Goal: Information Seeking & Learning: Learn about a topic

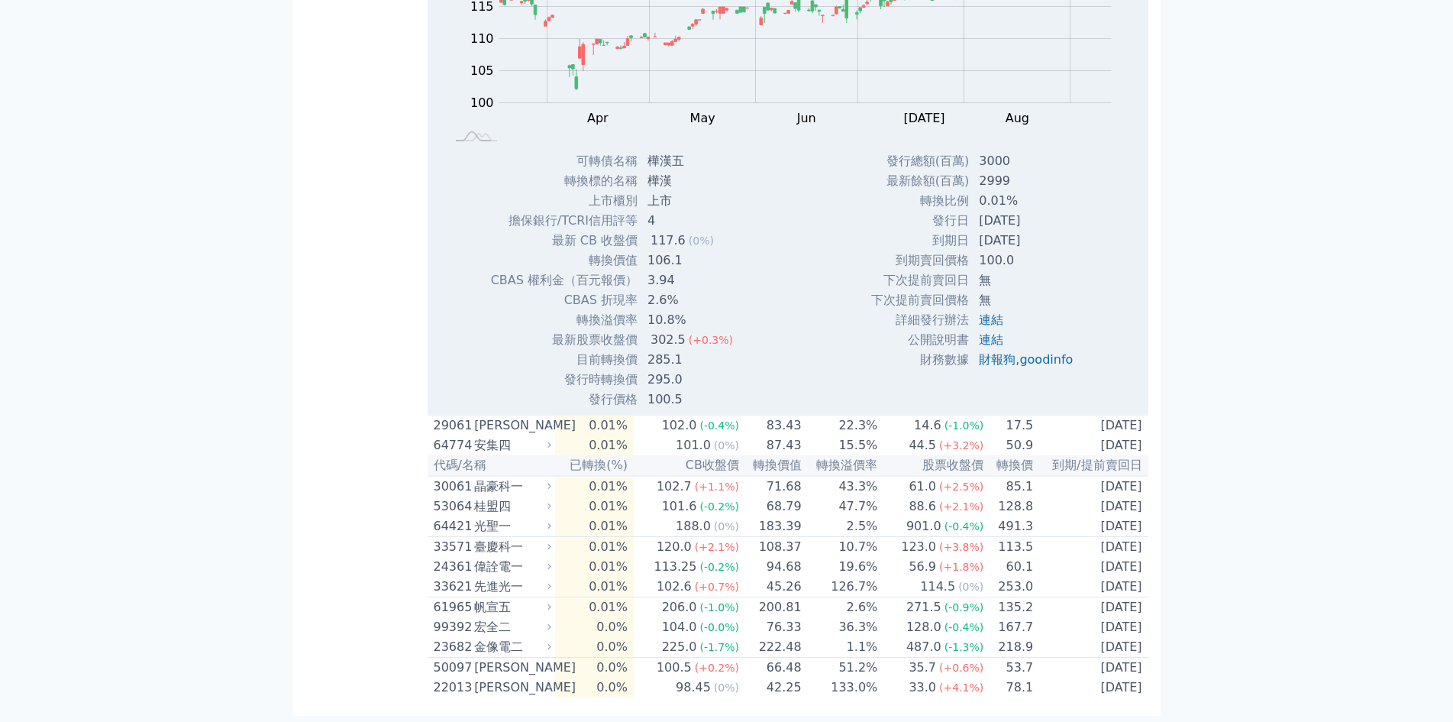
scroll to position [4148, 0]
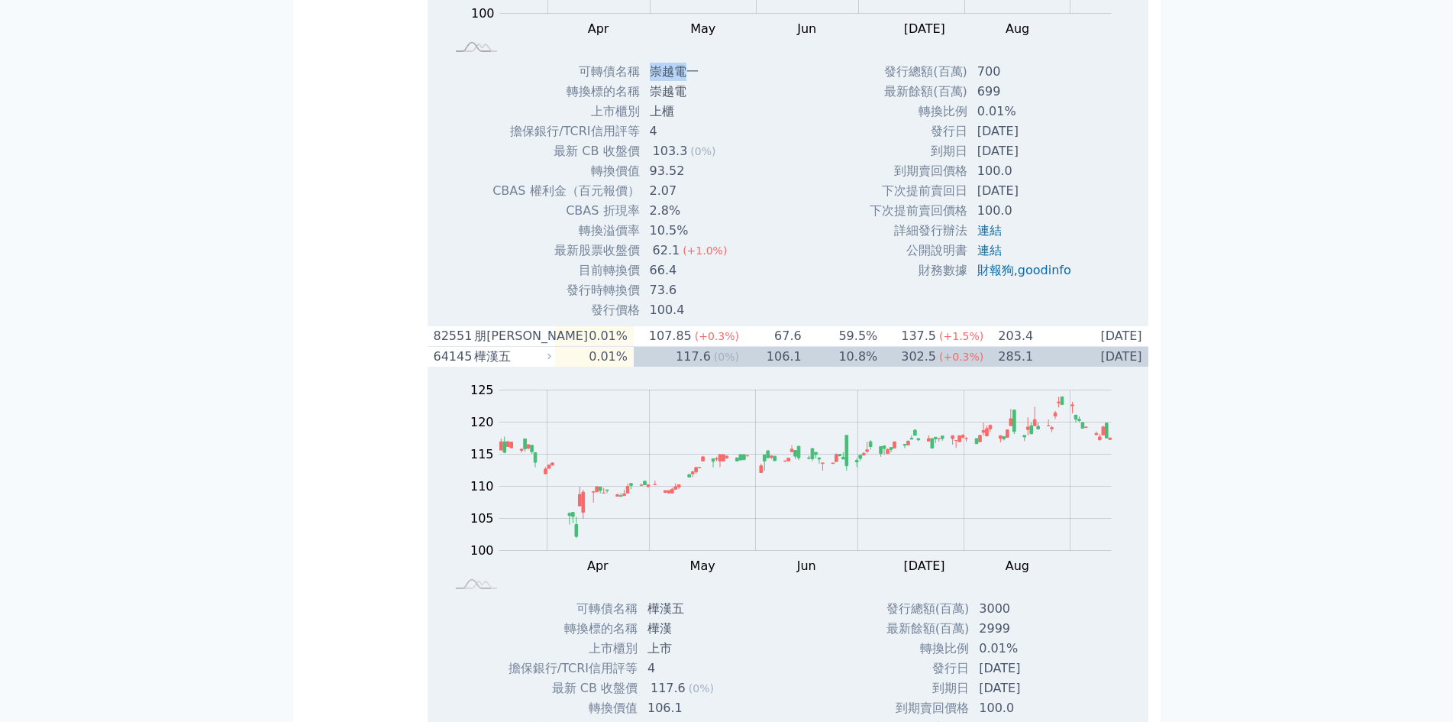
drag, startPoint x: 654, startPoint y: 360, endPoint x: 684, endPoint y: 359, distance: 29.8
click at [684, 82] on td "崇越電一" at bounding box center [690, 72] width 99 height 20
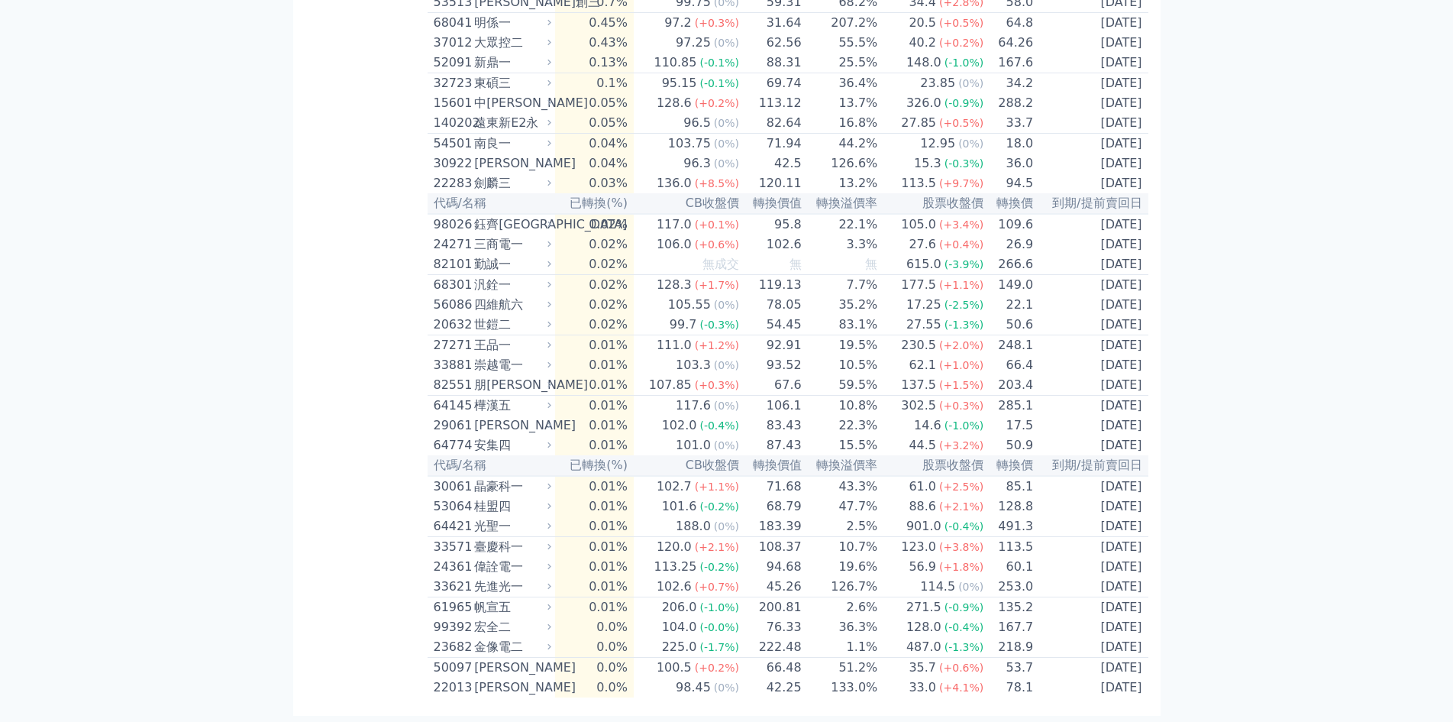
scroll to position [3766, 0]
click at [506, 192] on div "劍麟三" at bounding box center [511, 183] width 74 height 18
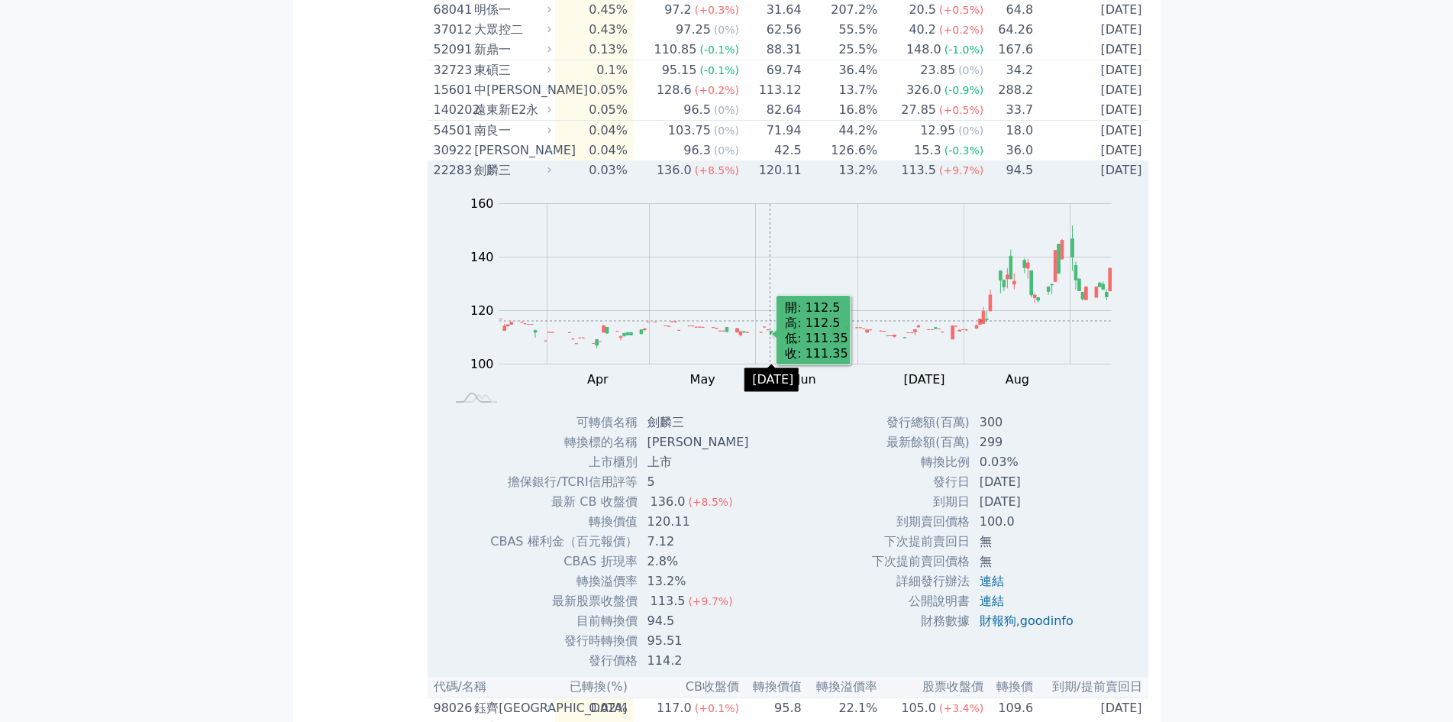
scroll to position [3613, 0]
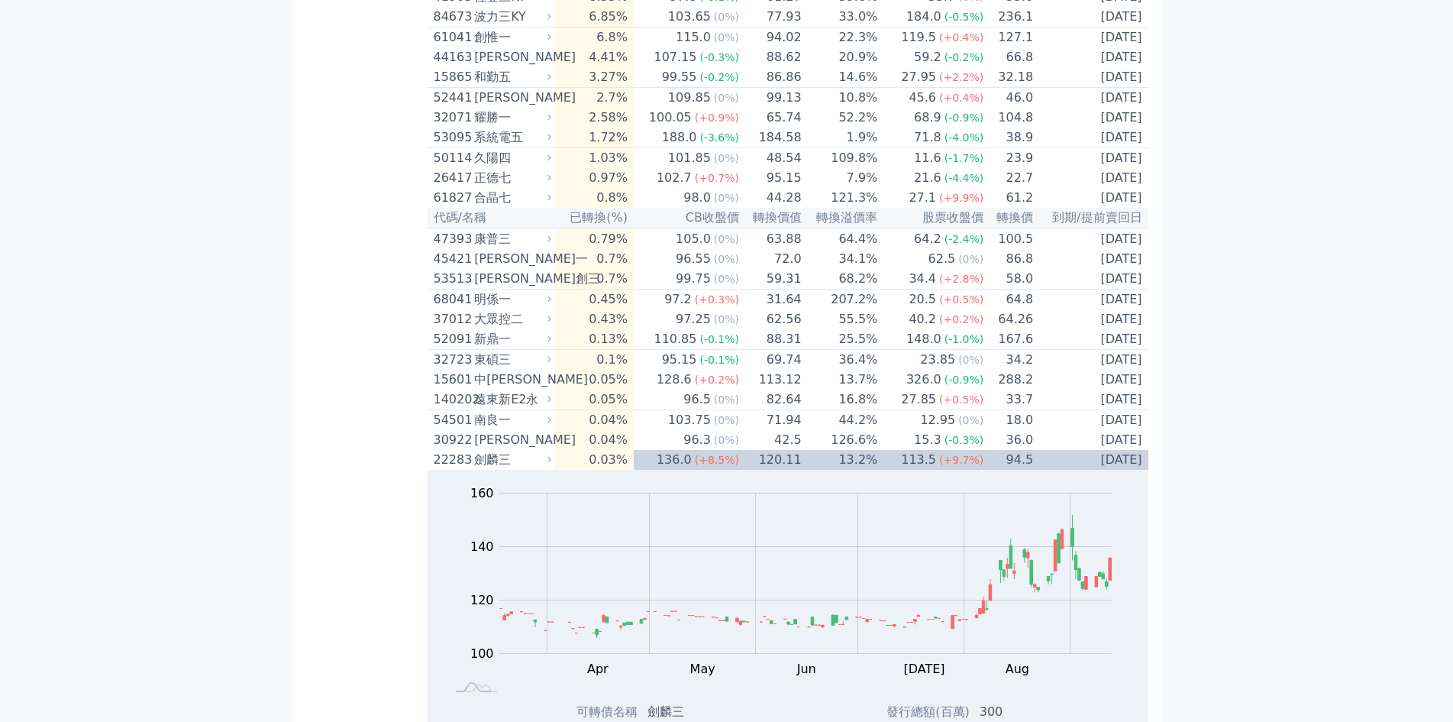
drag, startPoint x: 335, startPoint y: 250, endPoint x: 326, endPoint y: 167, distance: 82.9
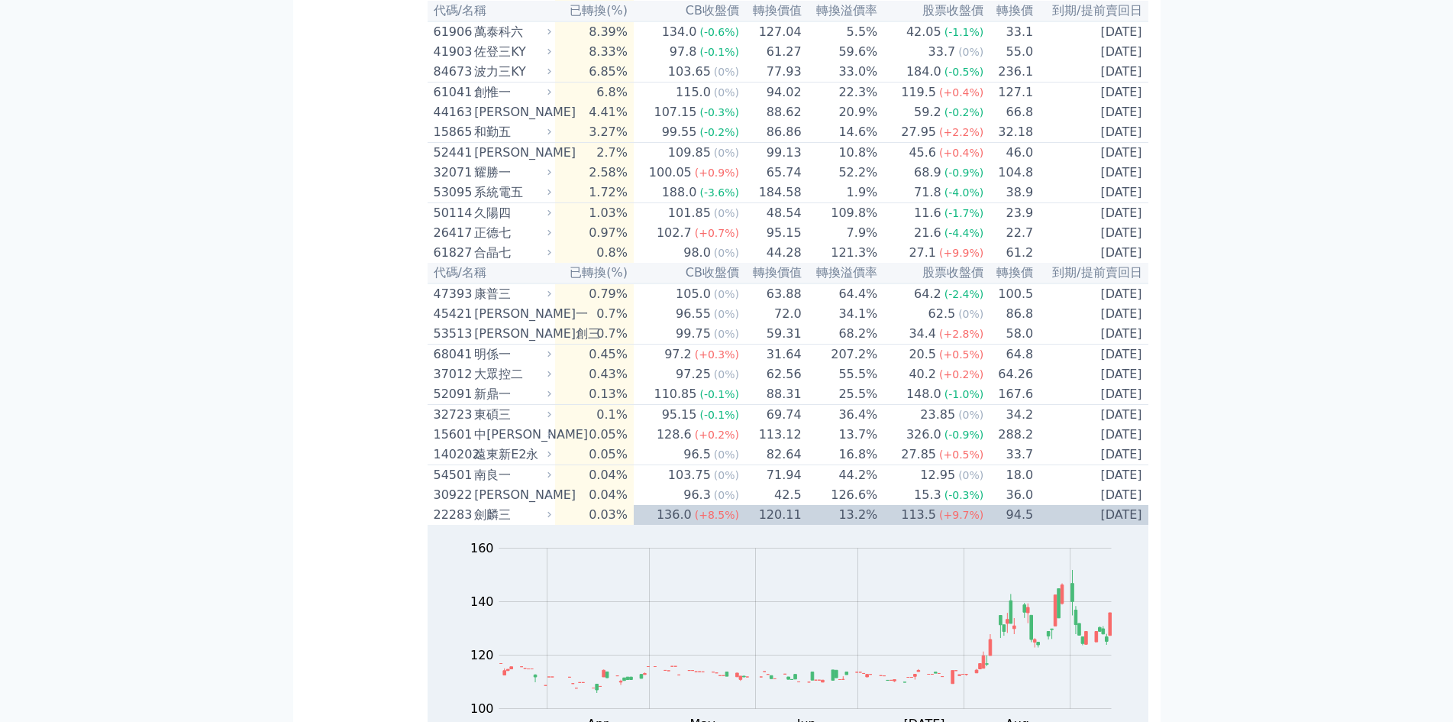
drag, startPoint x: 313, startPoint y: 383, endPoint x: 320, endPoint y: 355, distance: 28.3
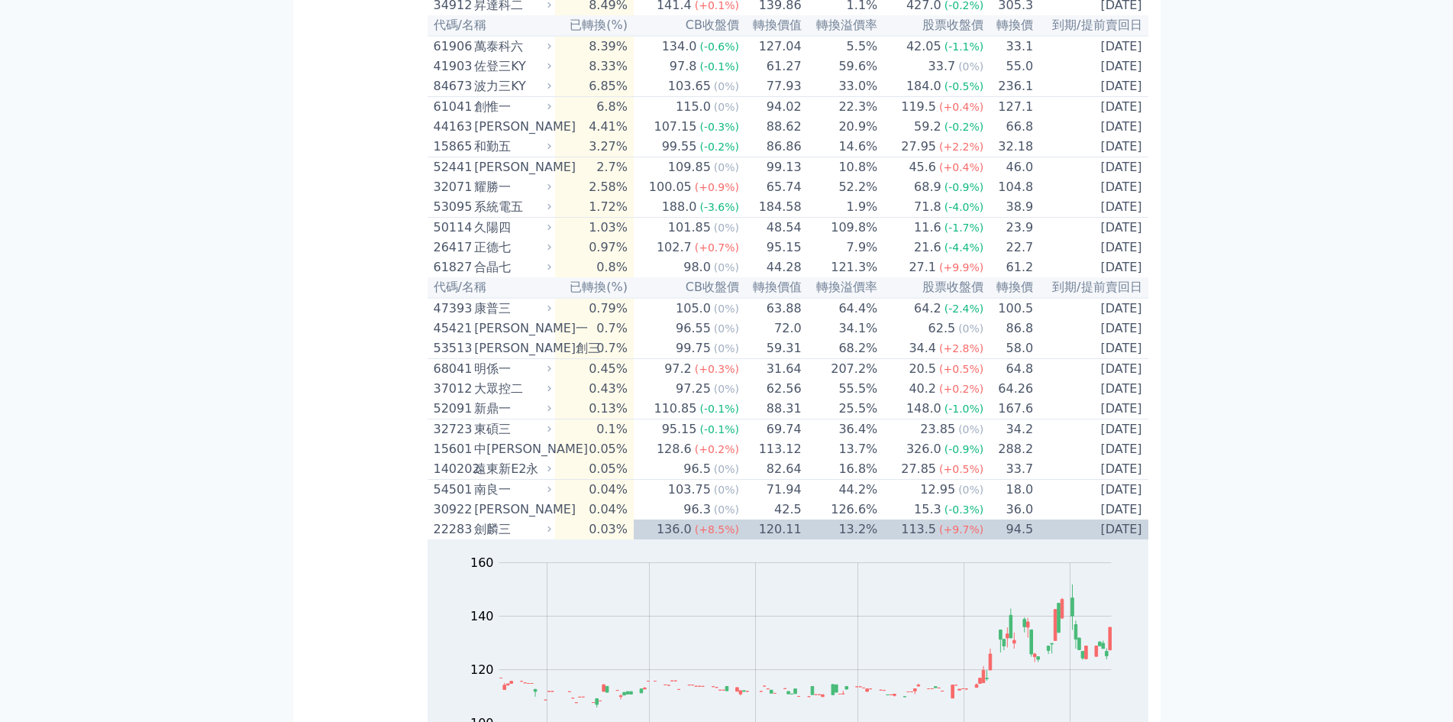
drag, startPoint x: 340, startPoint y: 492, endPoint x: 338, endPoint y: 483, distance: 9.3
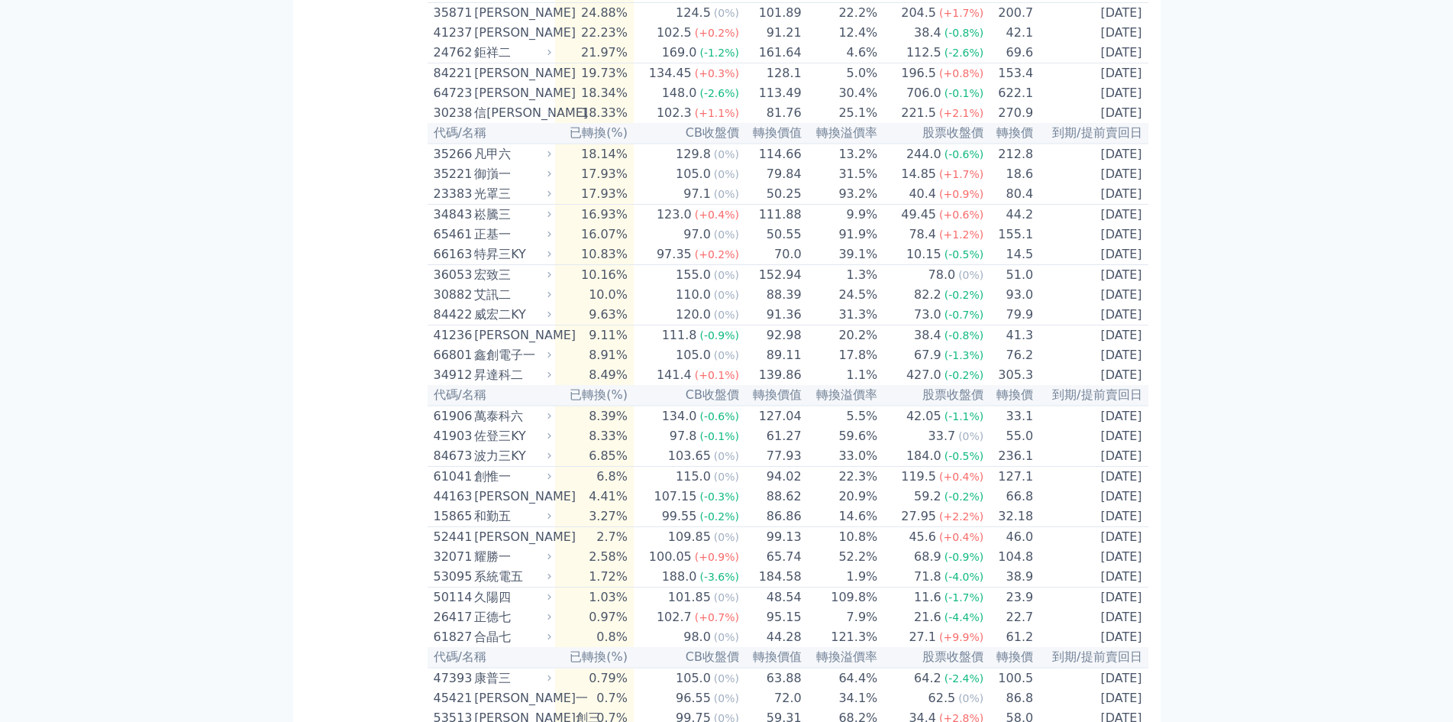
scroll to position [2879, 0]
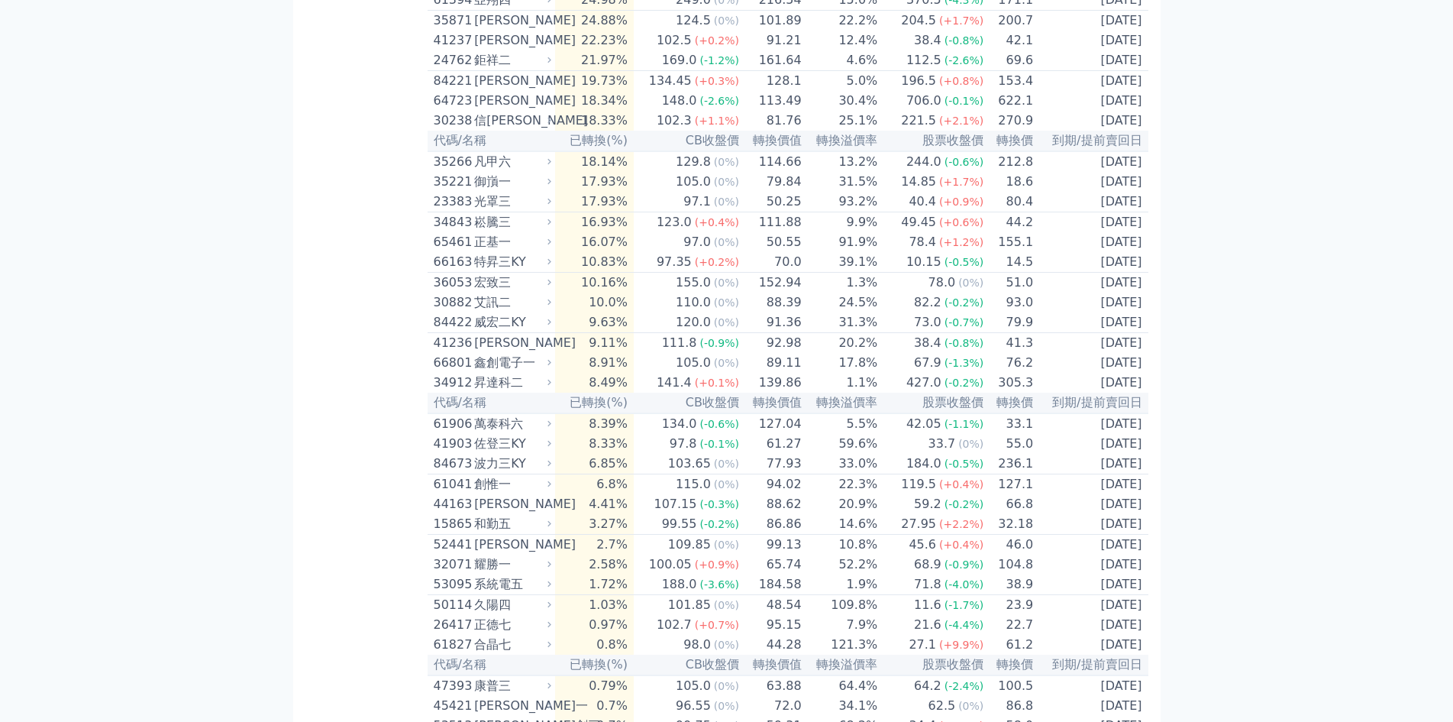
drag, startPoint x: 347, startPoint y: 480, endPoint x: 347, endPoint y: 456, distance: 24.4
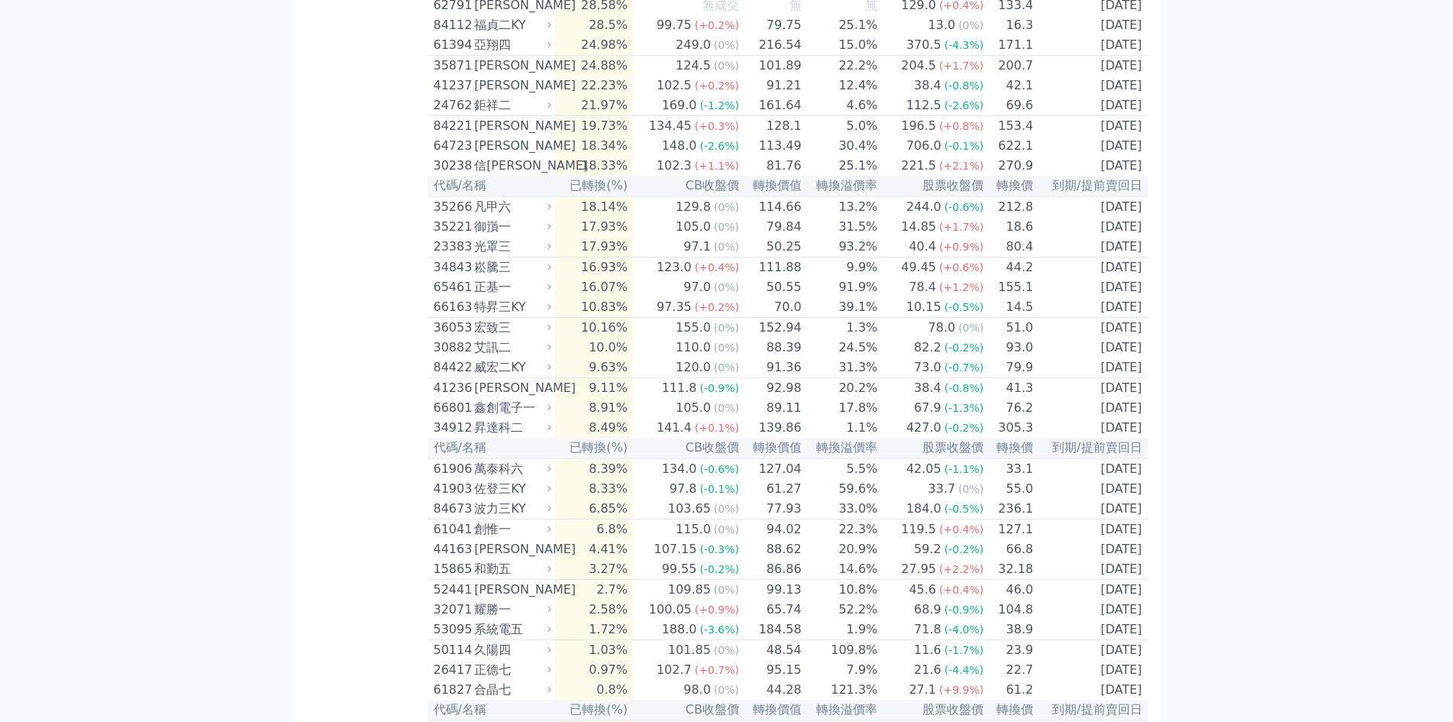
scroll to position [2800, 0]
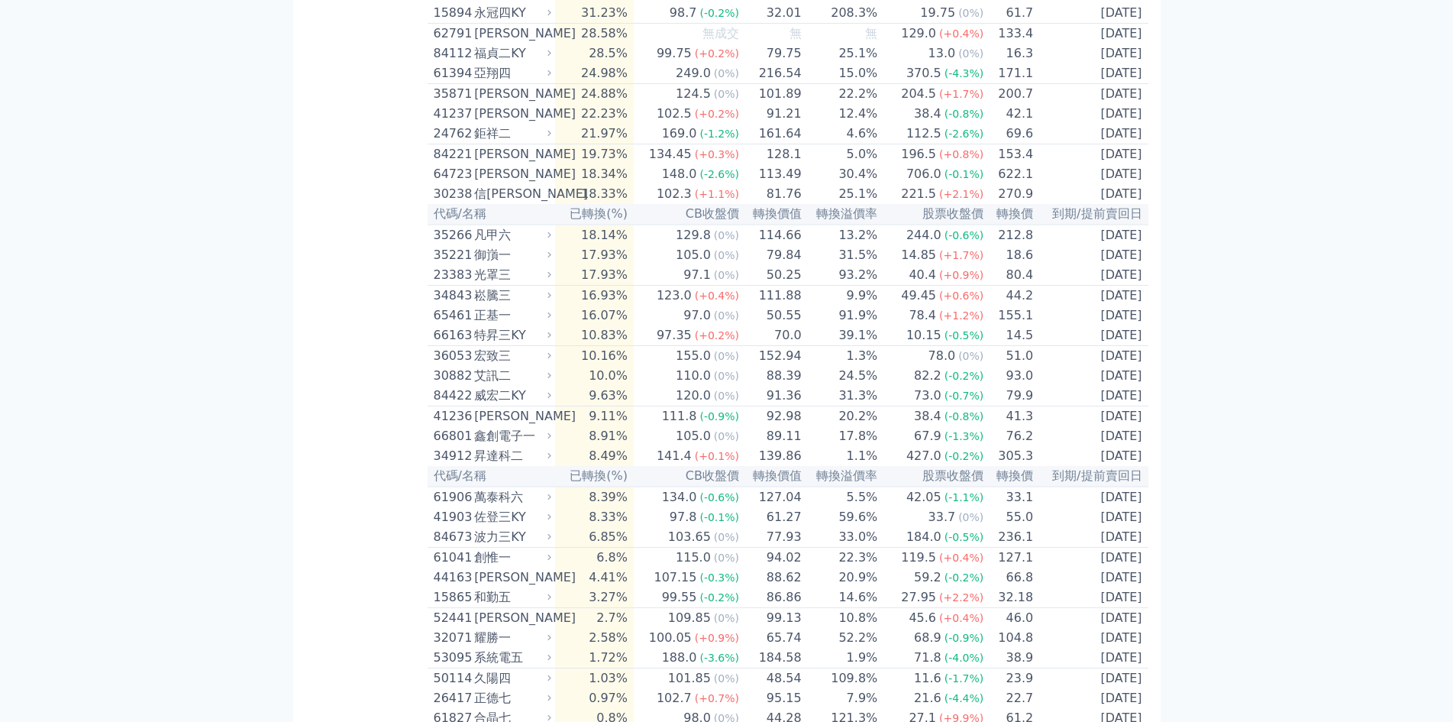
drag, startPoint x: 502, startPoint y: 428, endPoint x: 501, endPoint y: 386, distance: 42.0
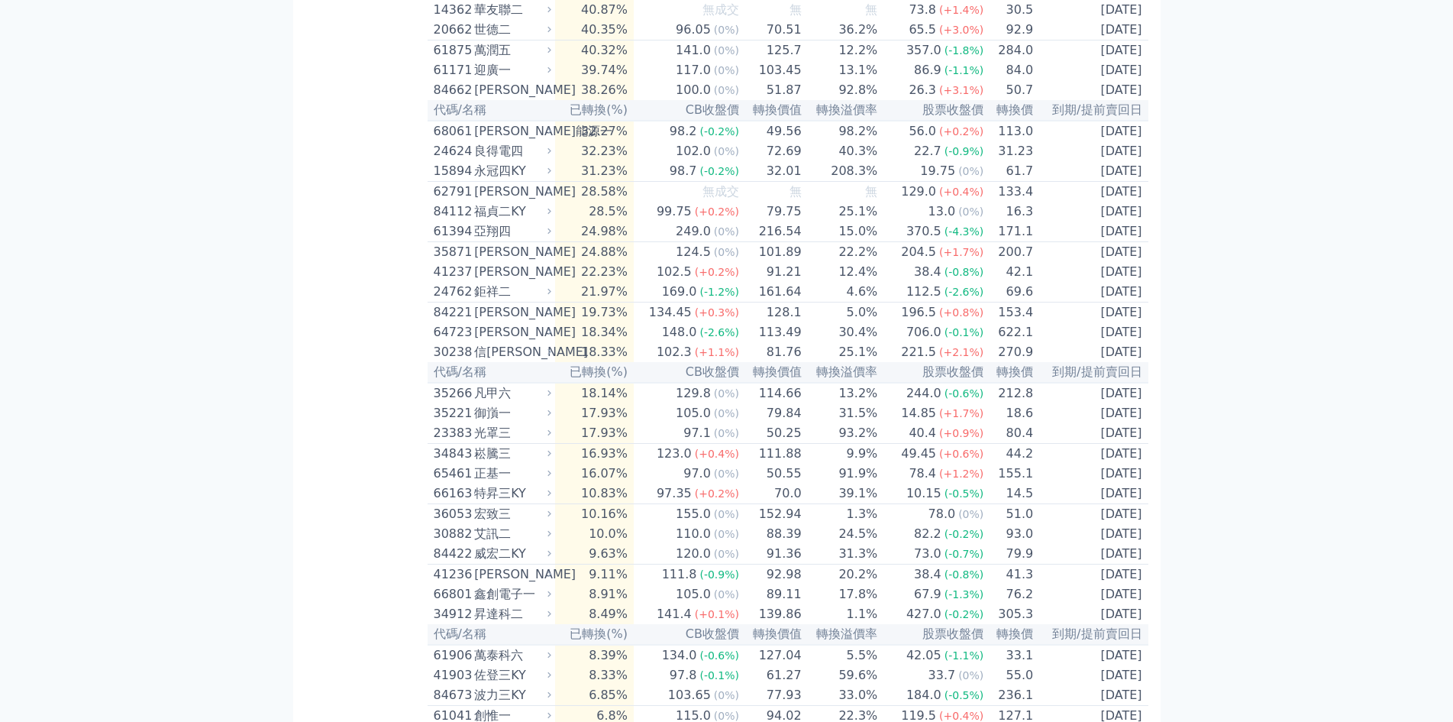
drag, startPoint x: 402, startPoint y: 345, endPoint x: 397, endPoint y: 312, distance: 33.2
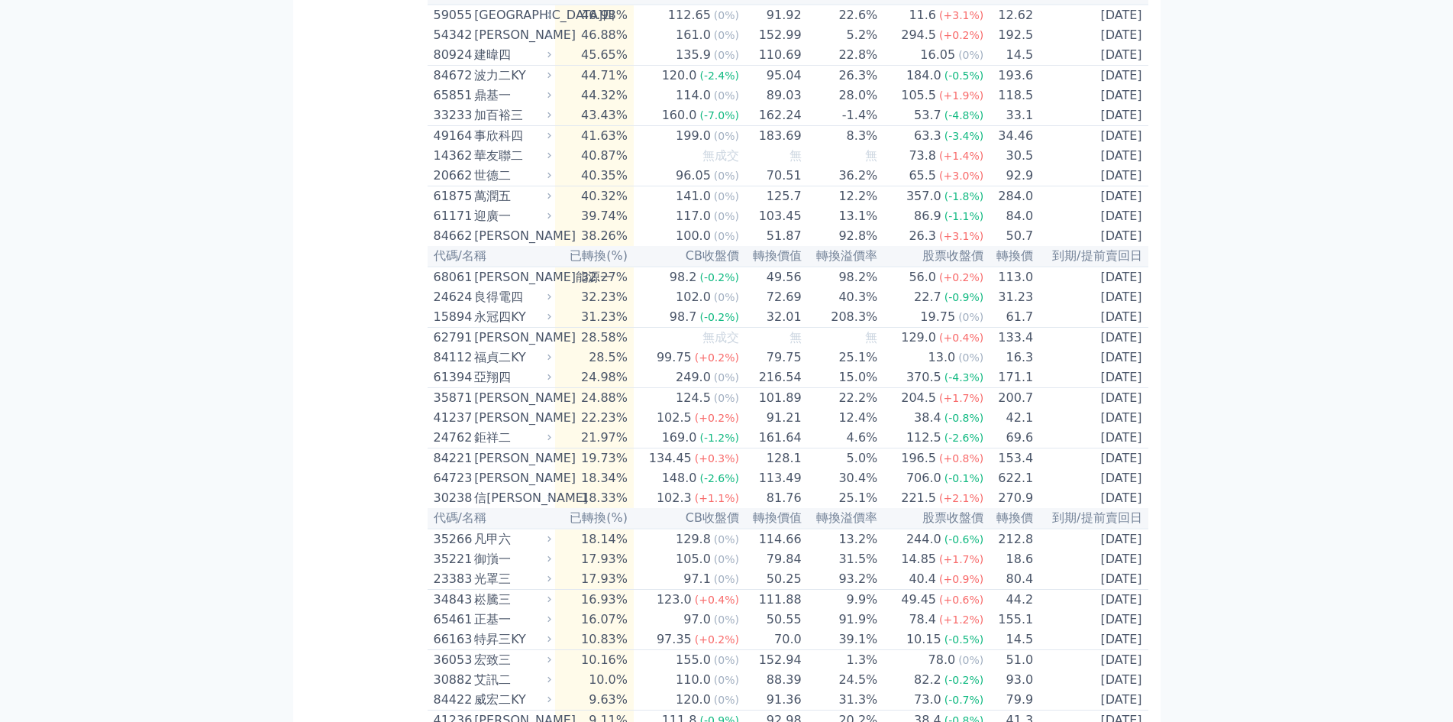
drag, startPoint x: 355, startPoint y: 360, endPoint x: 375, endPoint y: 289, distance: 73.0
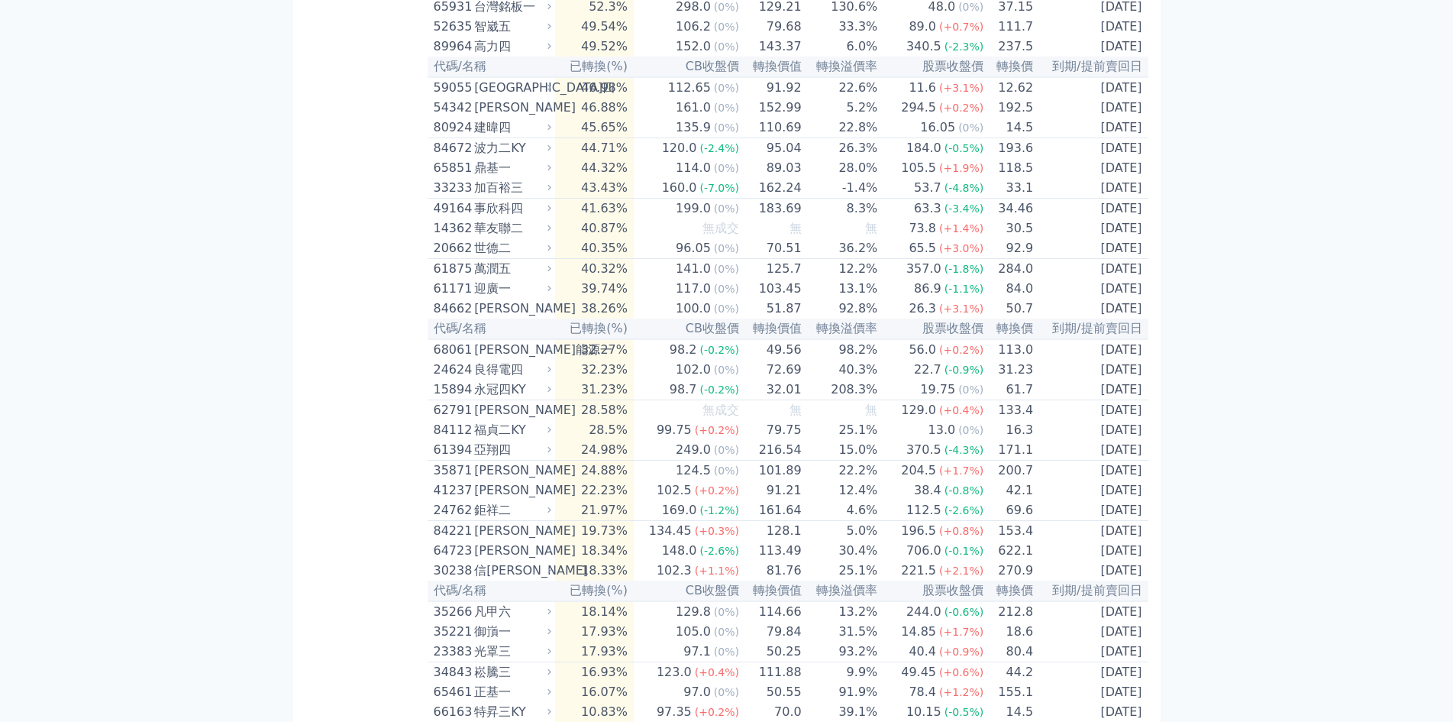
scroll to position [2405, 0]
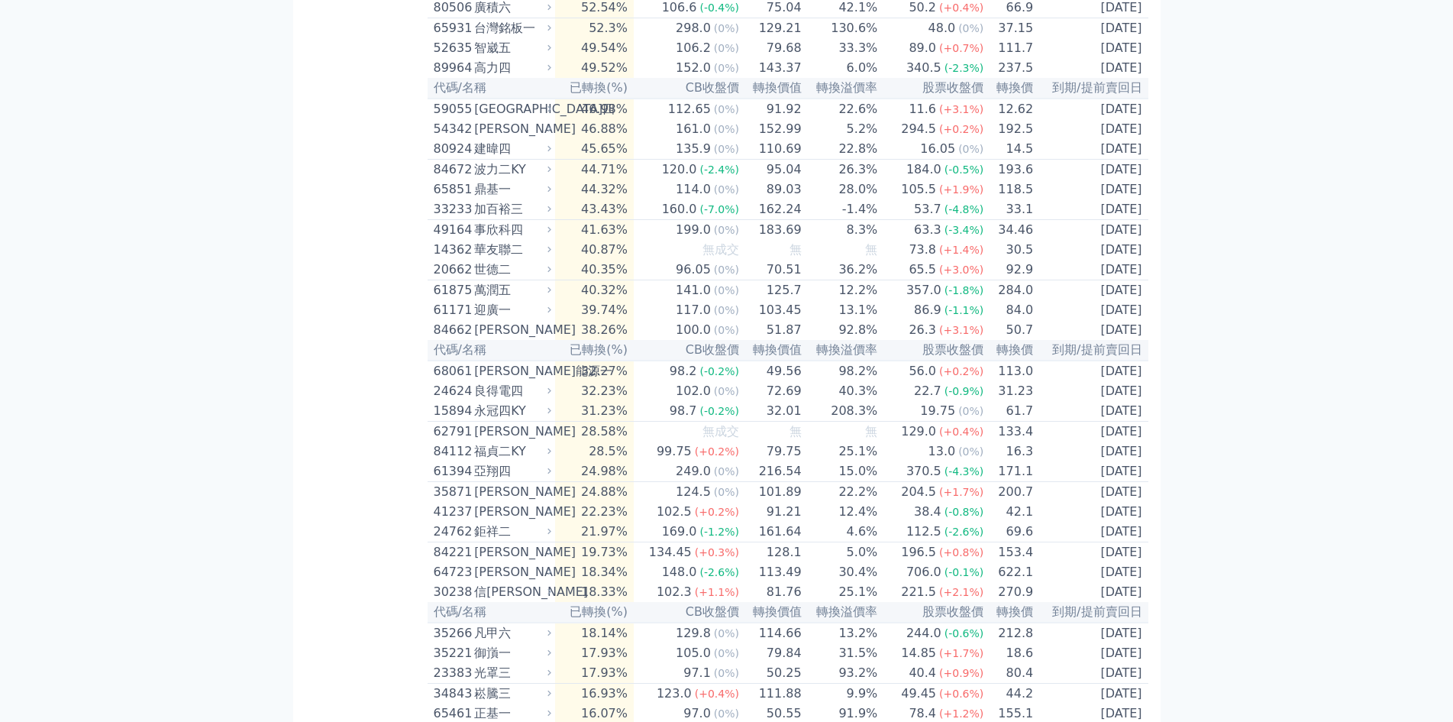
drag, startPoint x: 333, startPoint y: 321, endPoint x: 347, endPoint y: 286, distance: 37.7
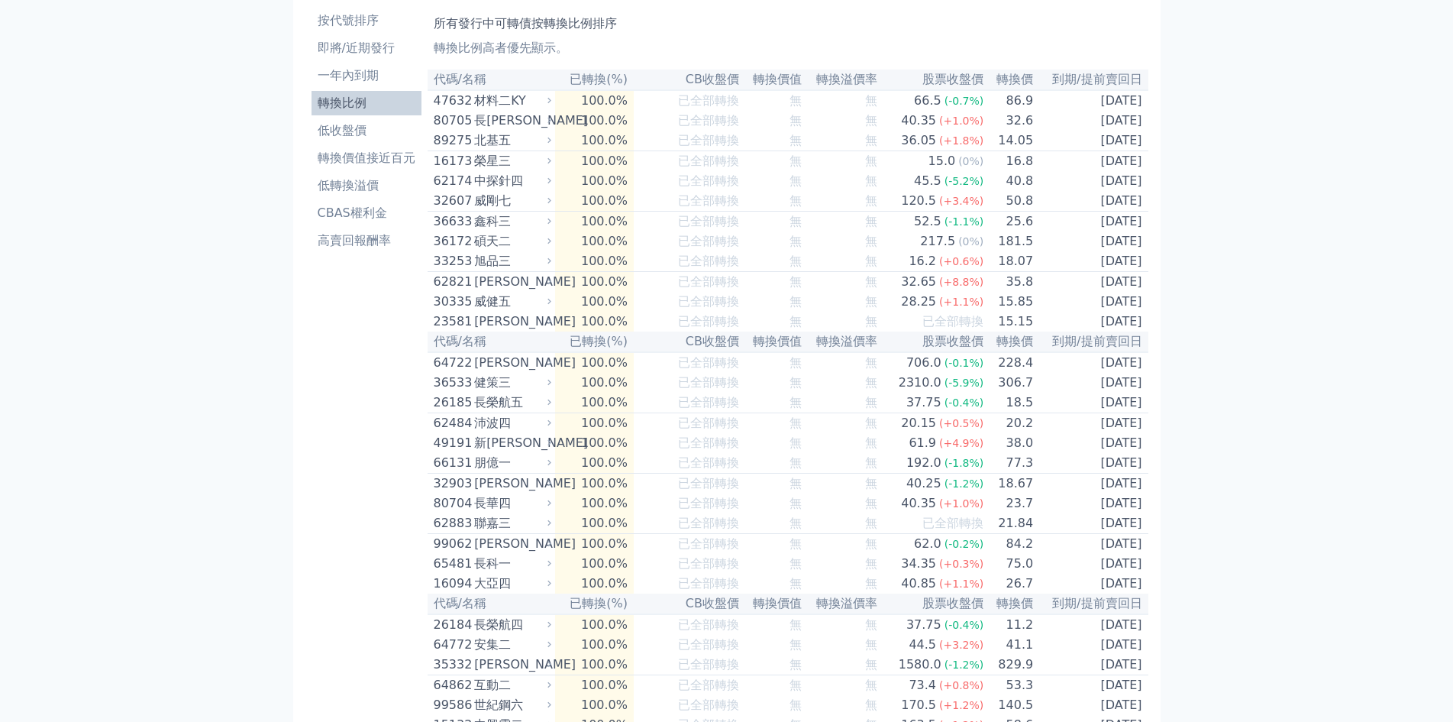
scroll to position [0, 0]
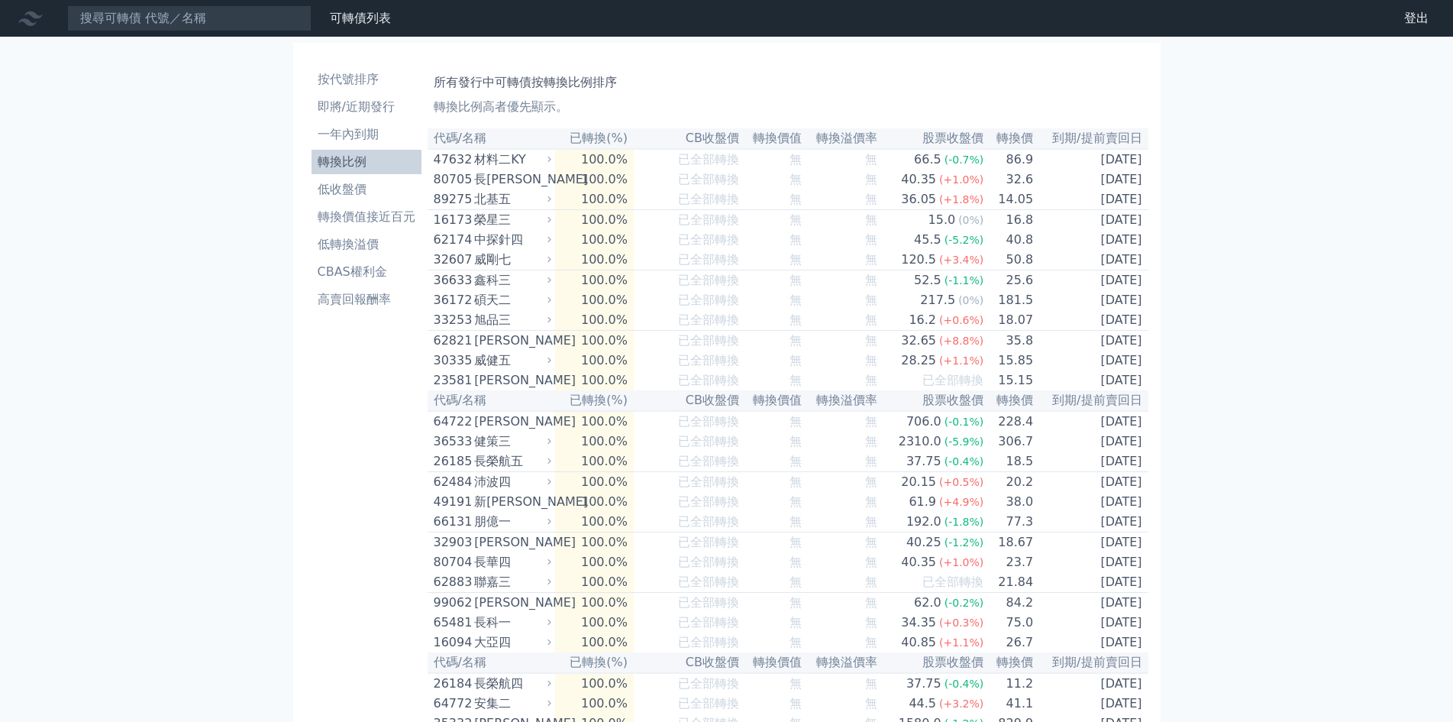
drag, startPoint x: 343, startPoint y: 304, endPoint x: 380, endPoint y: 185, distance: 124.7
click at [382, 132] on li "一年內到期" at bounding box center [367, 134] width 110 height 18
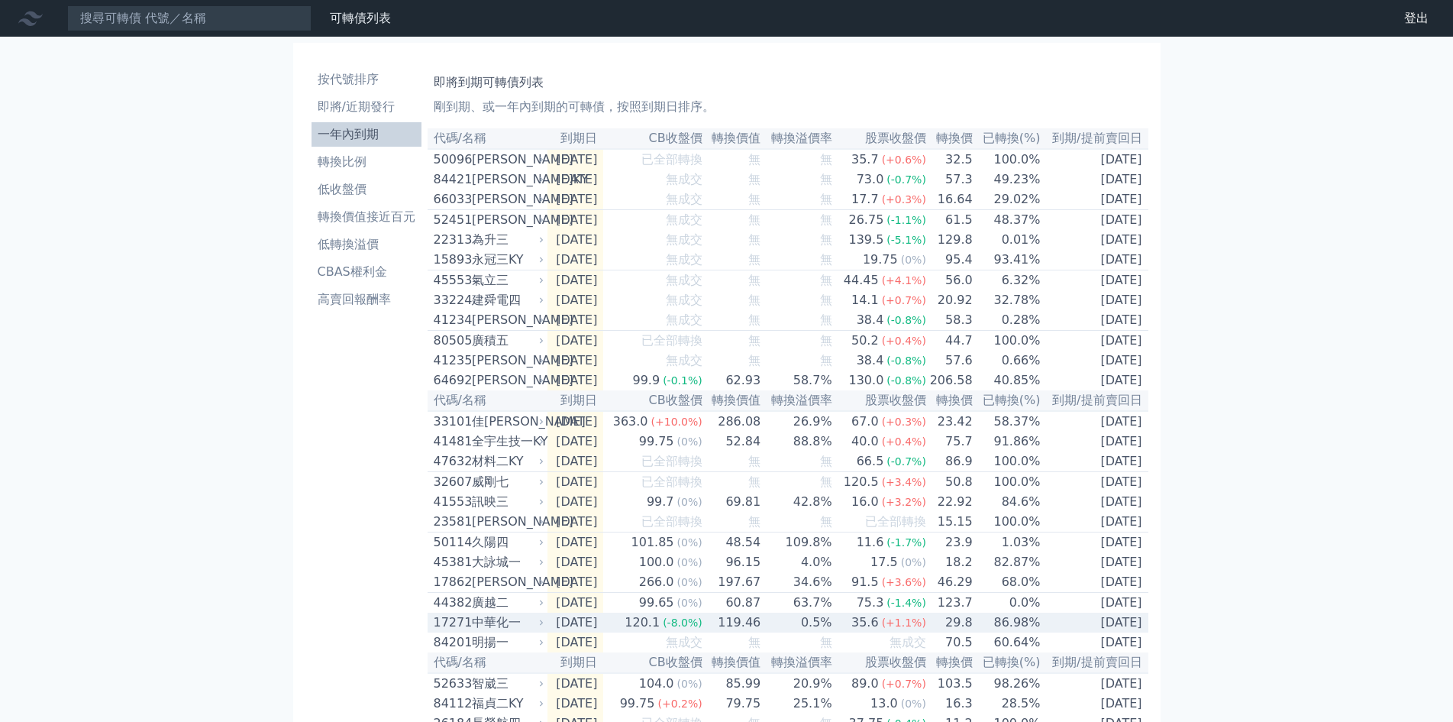
click at [503, 632] on div "中華化一" at bounding box center [506, 622] width 69 height 18
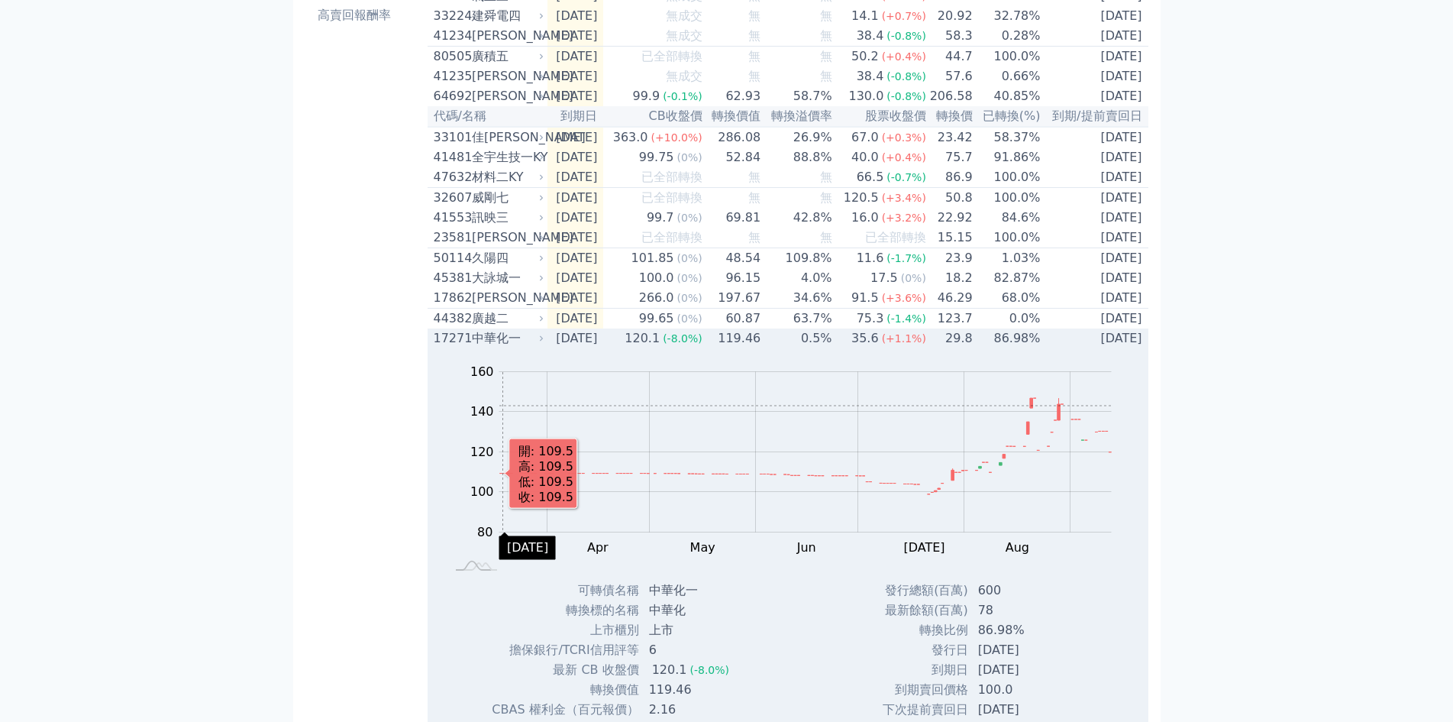
scroll to position [305, 0]
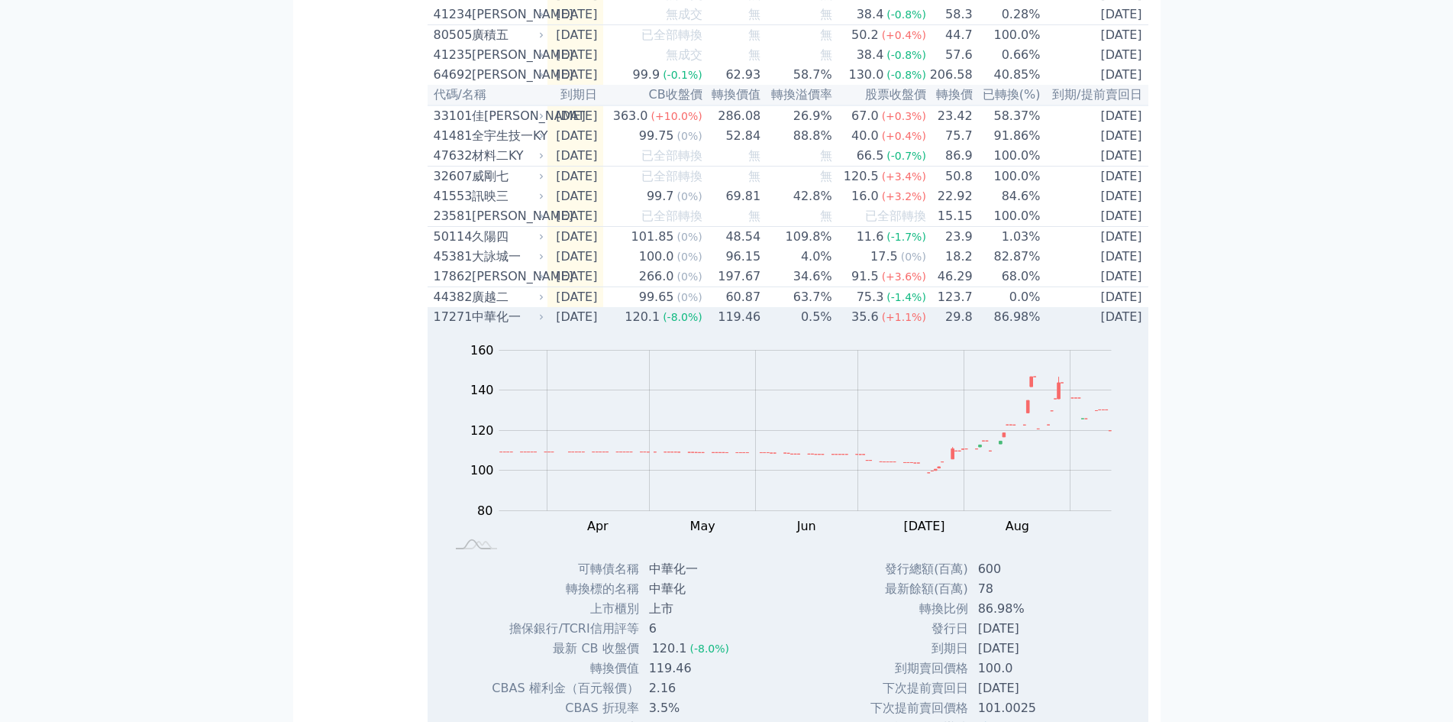
click at [485, 326] on div "中華化一" at bounding box center [506, 317] width 69 height 18
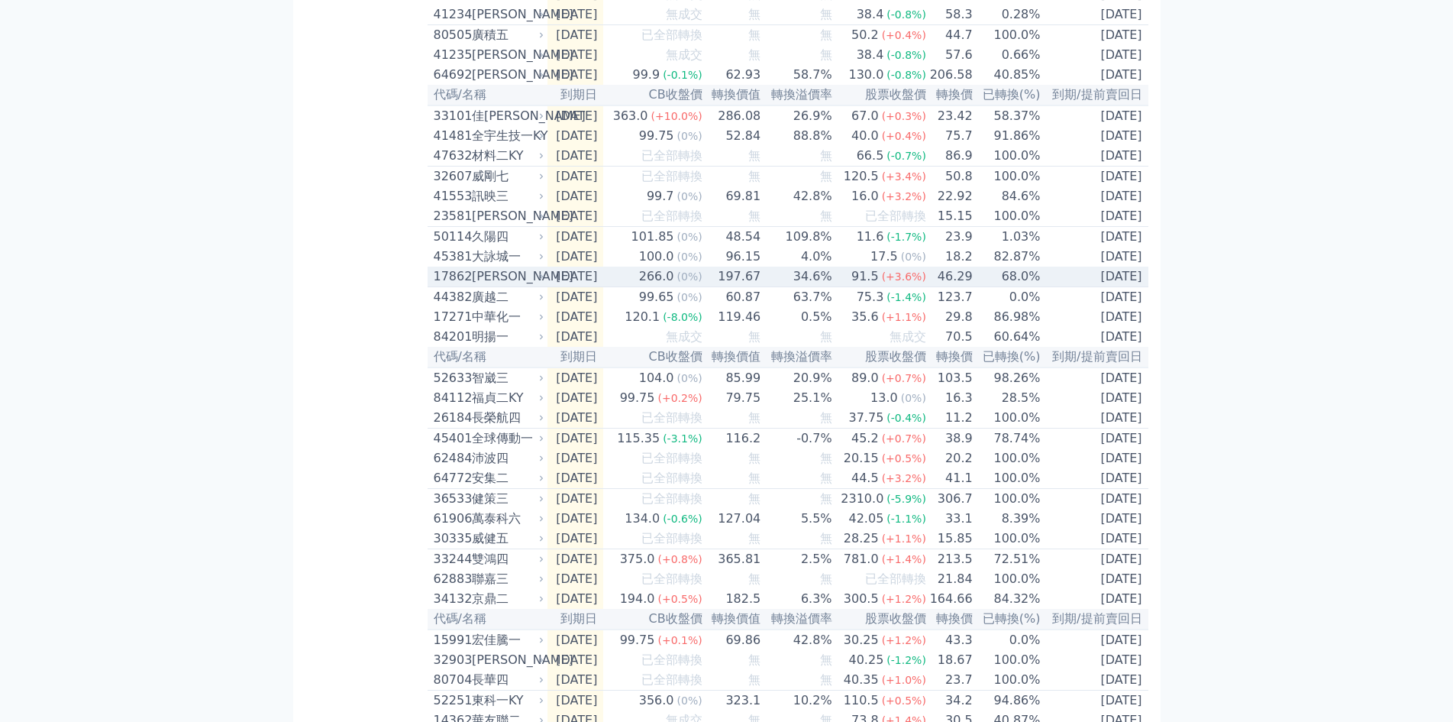
click at [500, 286] on div "[PERSON_NAME]" at bounding box center [506, 276] width 69 height 18
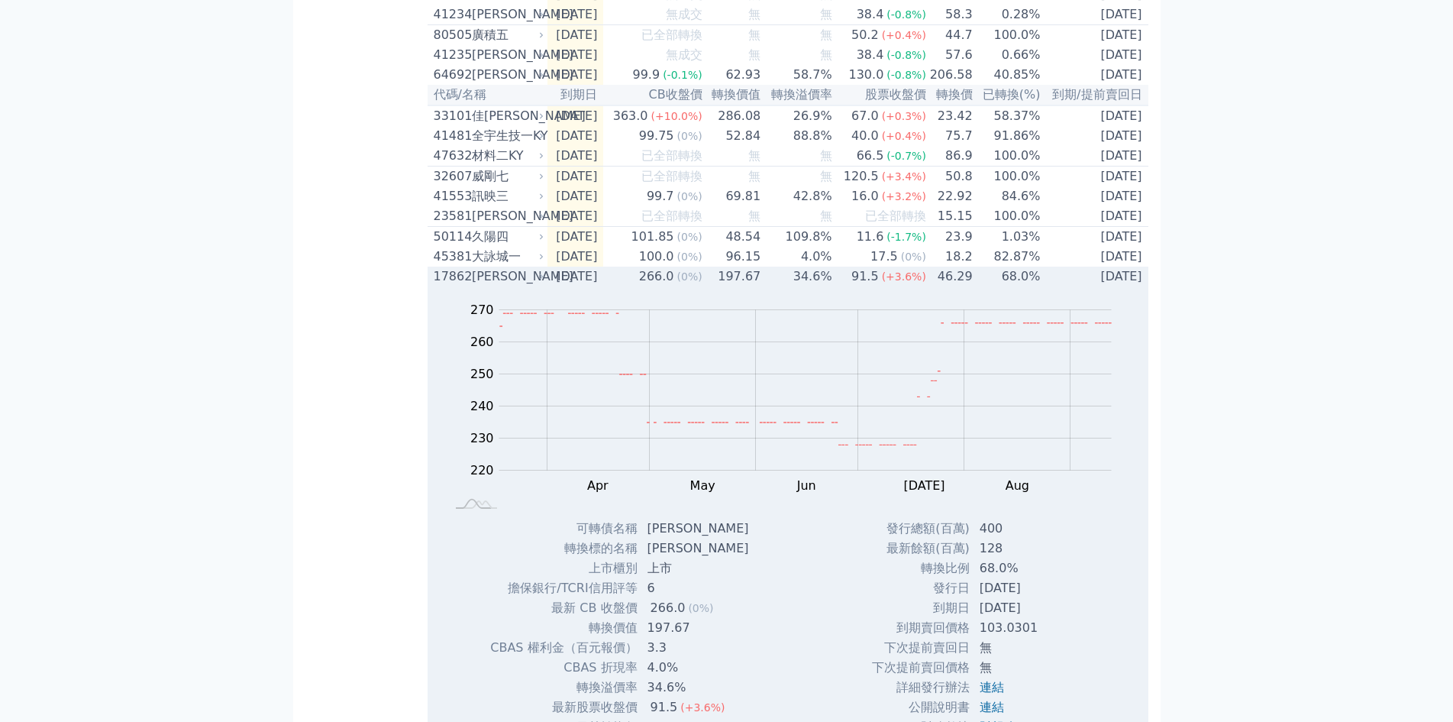
click at [500, 286] on div "[PERSON_NAME]" at bounding box center [506, 276] width 69 height 18
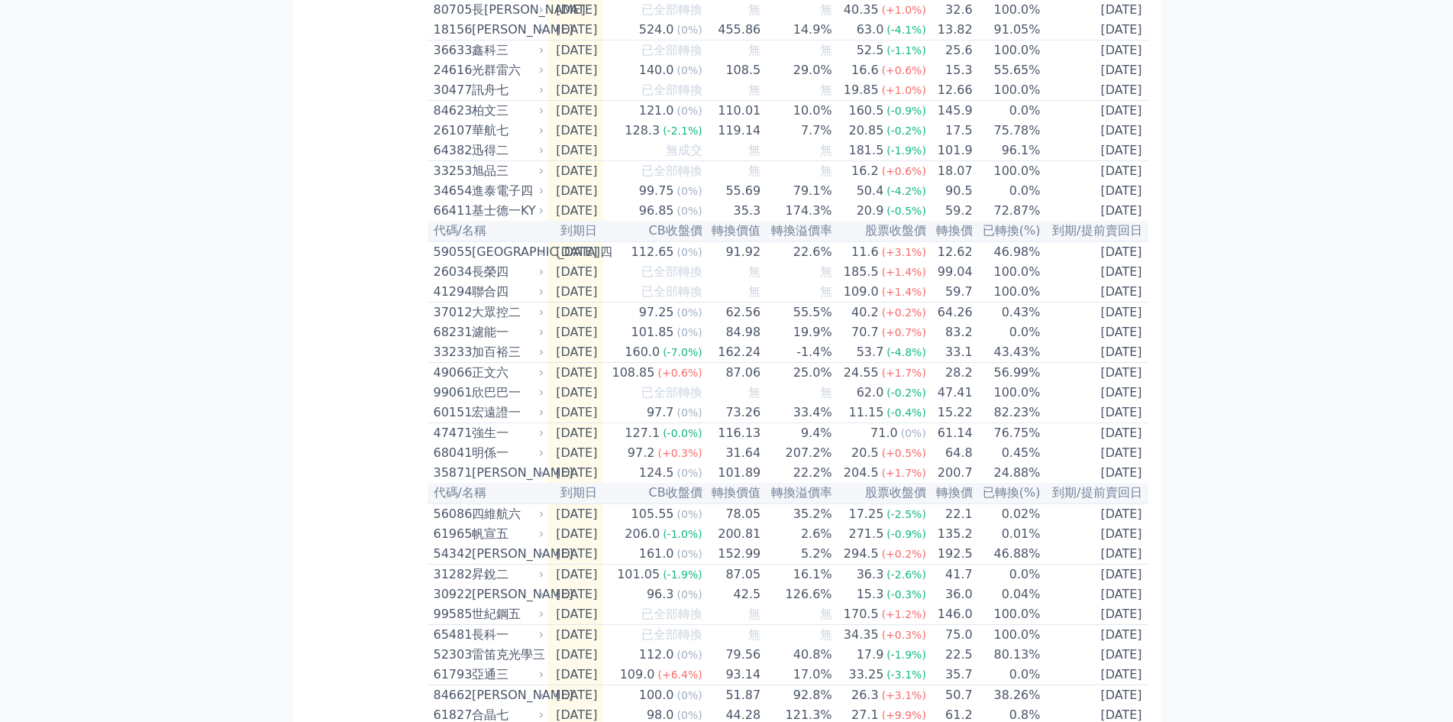
scroll to position [2098, 0]
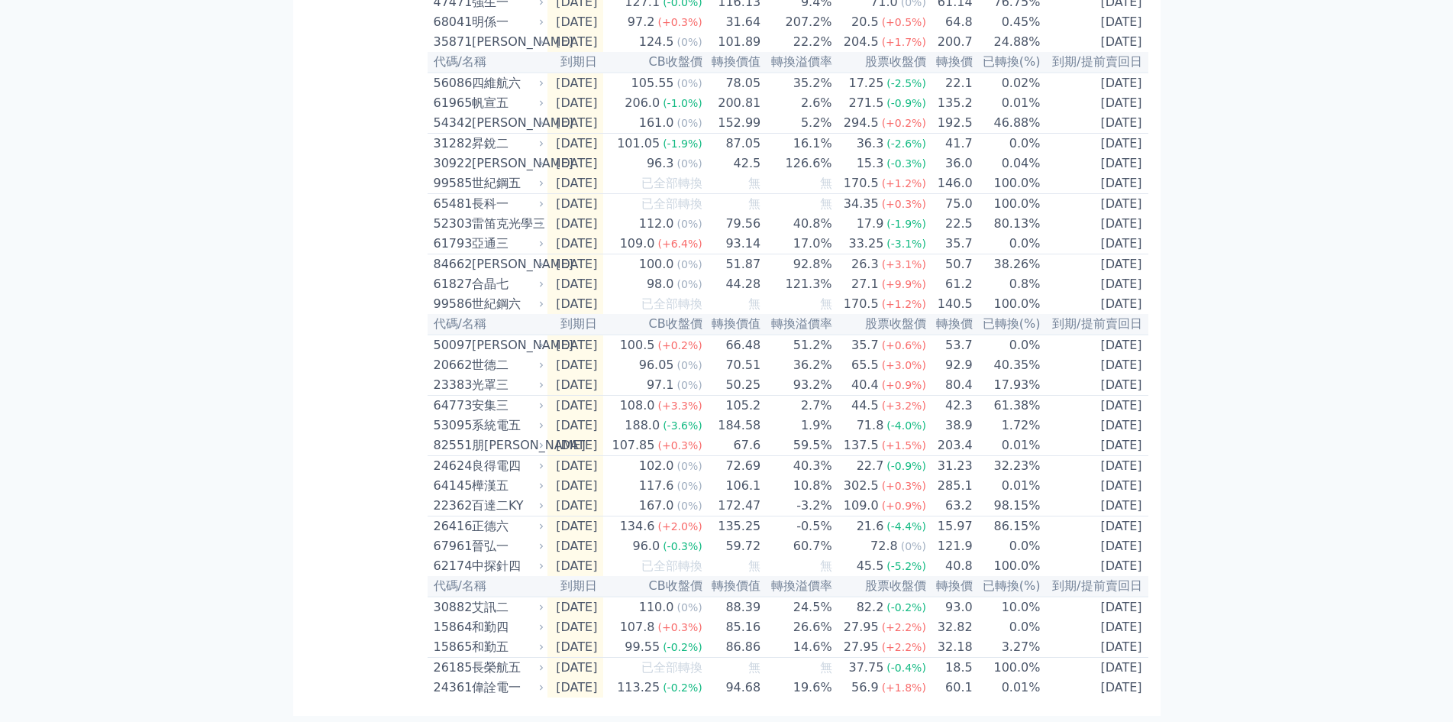
drag, startPoint x: 289, startPoint y: 410, endPoint x: 312, endPoint y: 721, distance: 311.7
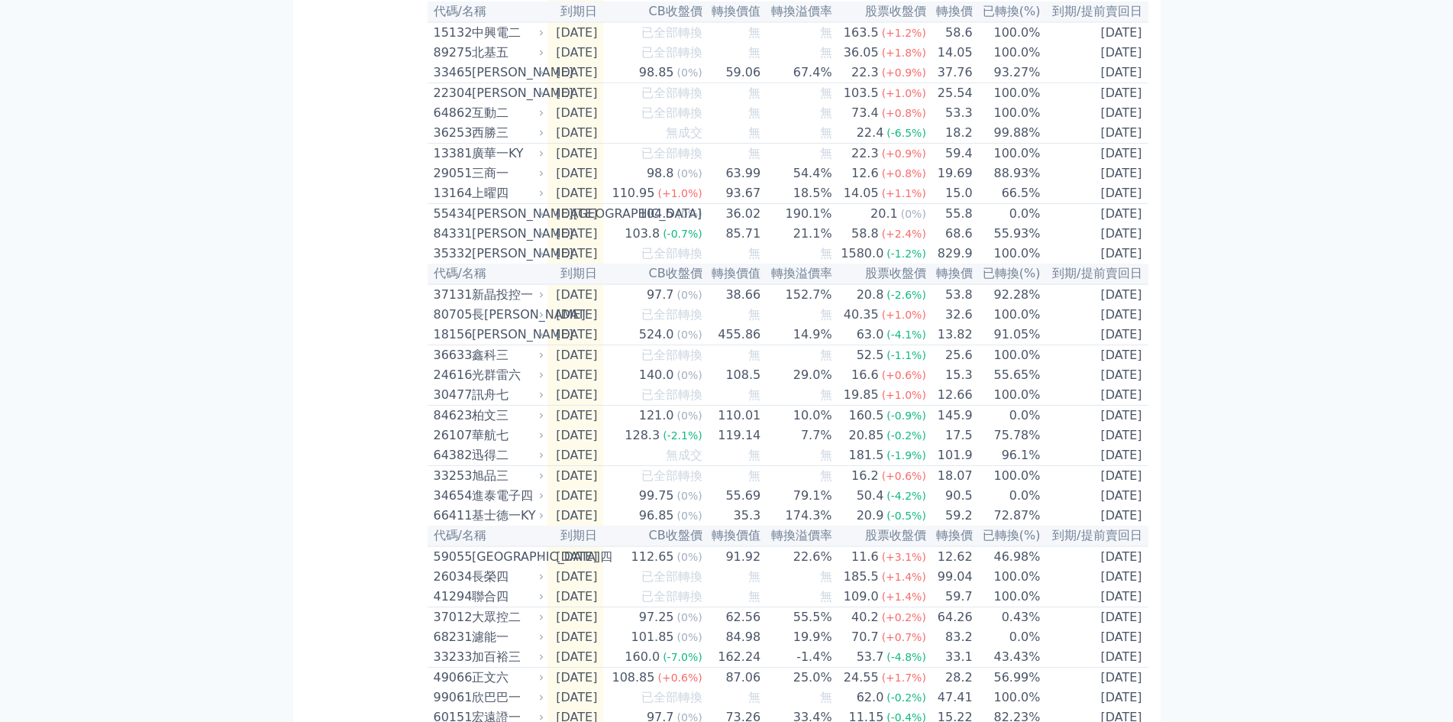
scroll to position [0, 0]
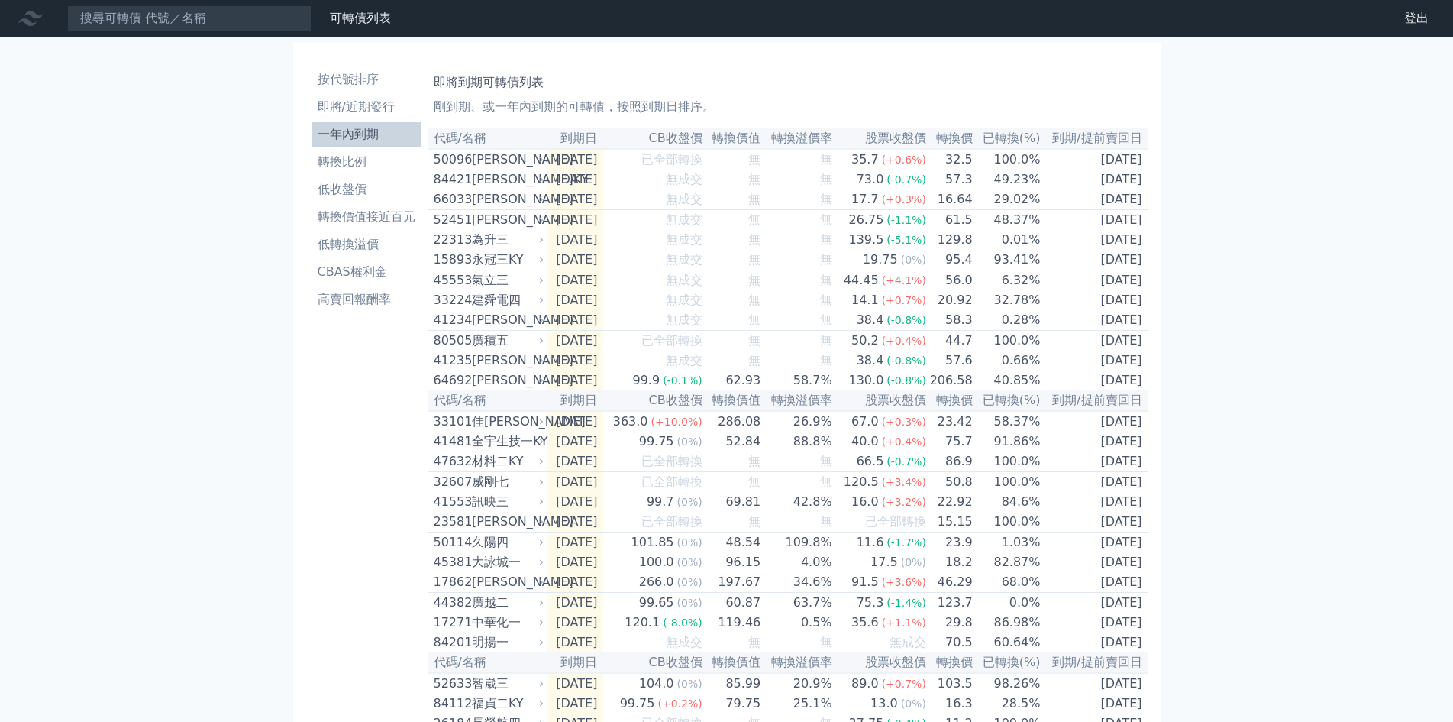
drag, startPoint x: 372, startPoint y: 635, endPoint x: 409, endPoint y: 252, distance: 384.4
click at [367, 273] on li "CBAS權利金" at bounding box center [367, 272] width 110 height 18
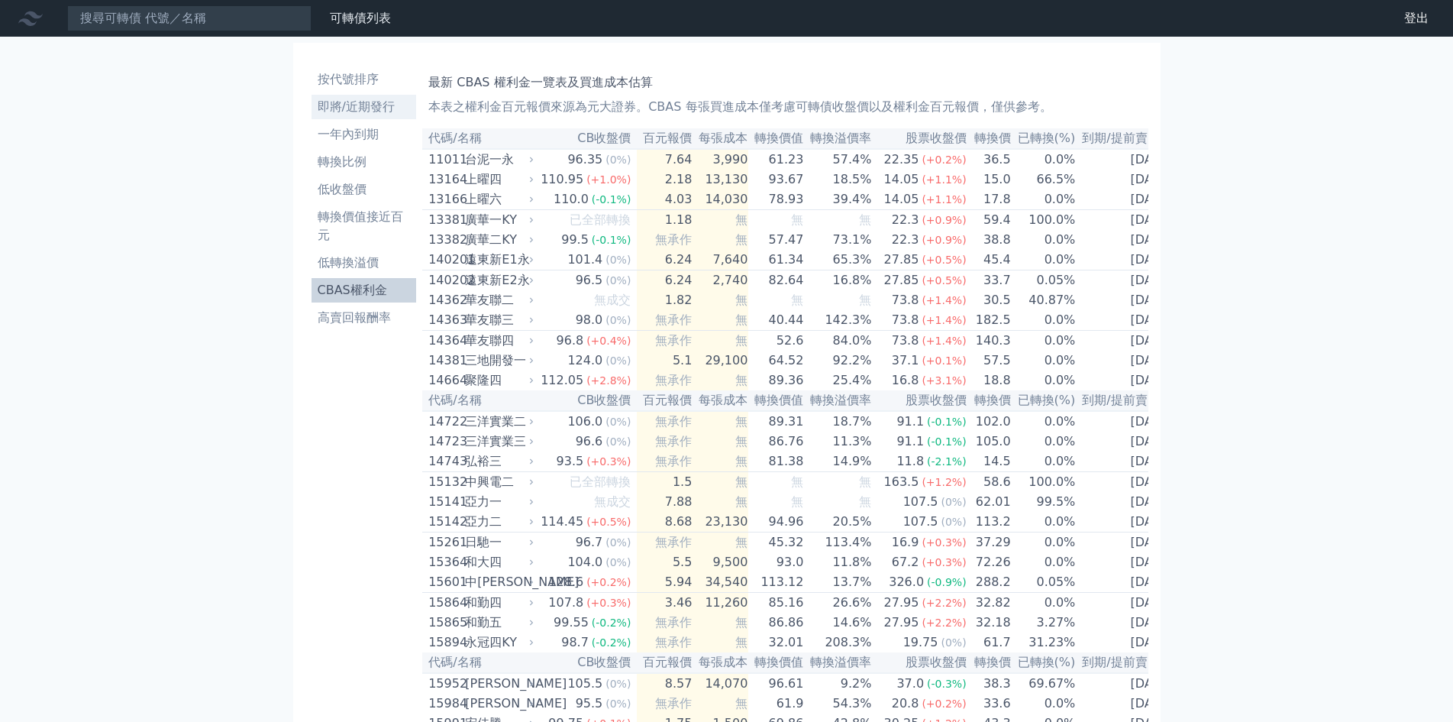
click at [355, 105] on li "即將/近期發行" at bounding box center [364, 107] width 105 height 18
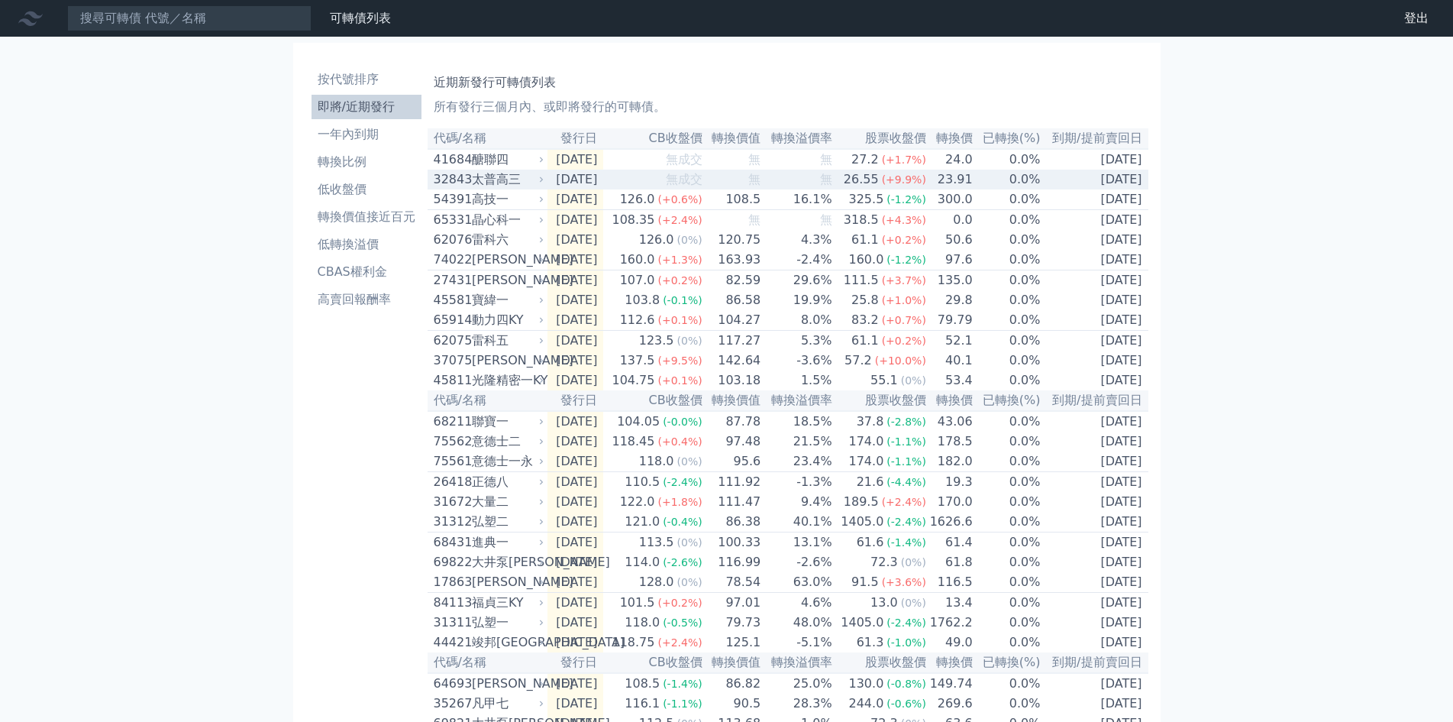
click at [489, 186] on div "太普高三" at bounding box center [506, 179] width 69 height 18
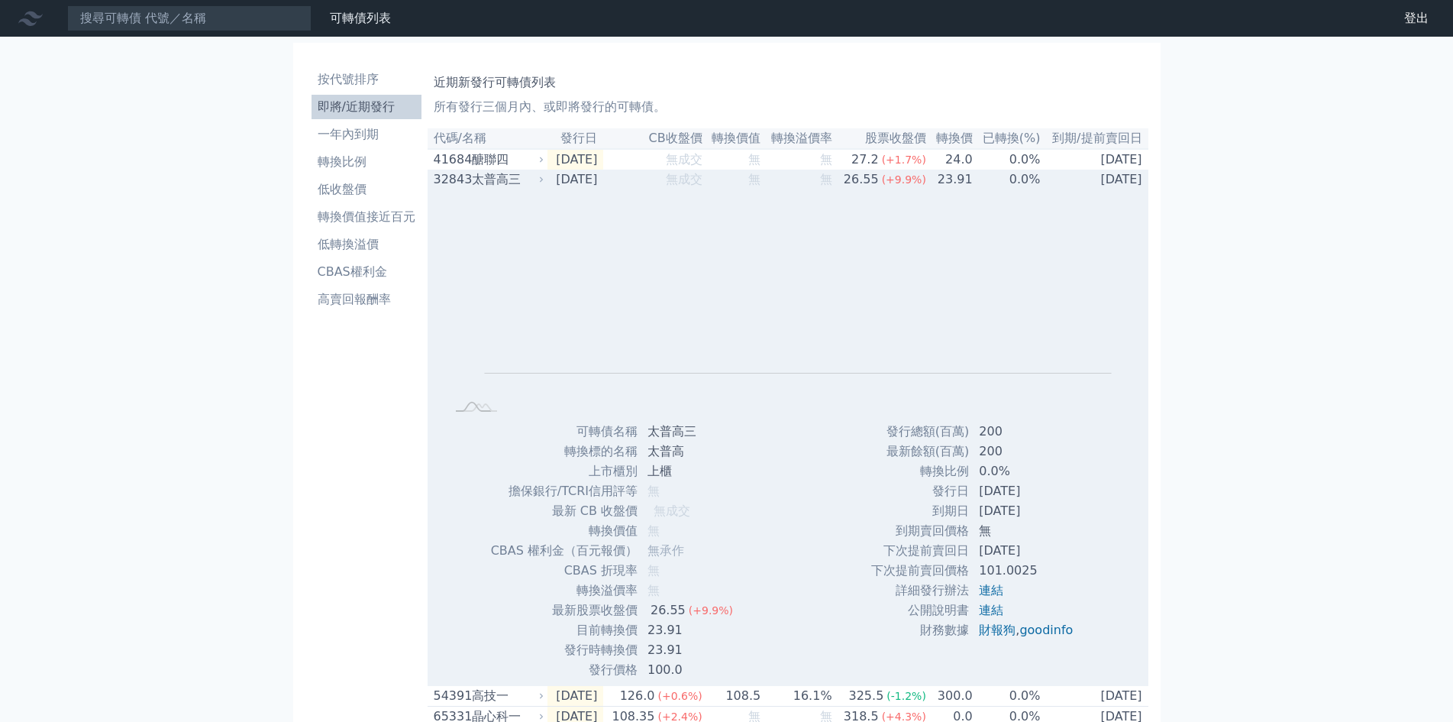
click at [489, 186] on div "太普高三" at bounding box center [506, 179] width 69 height 18
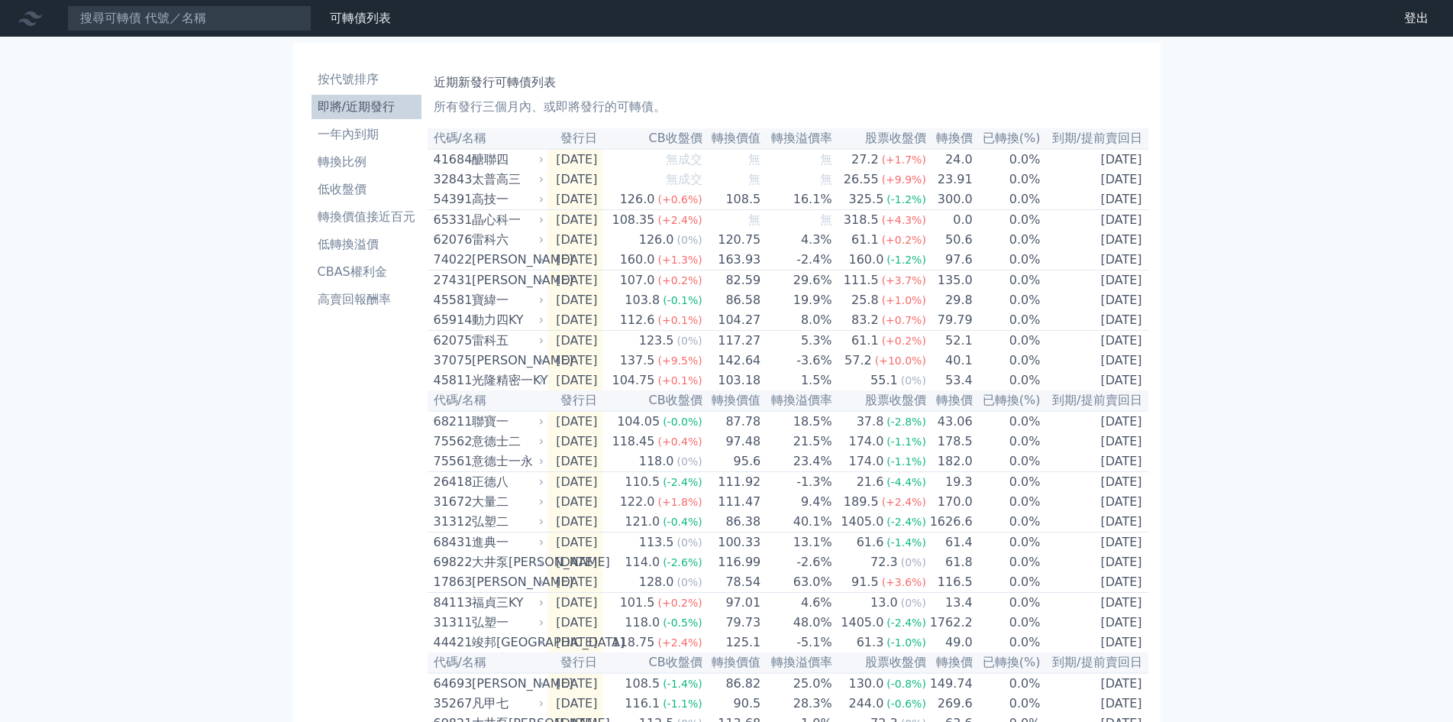
click at [180, 199] on div "可轉債列表 財務數據 可轉債列表 財務數據 登出 登出 按代號排序 即將/近期發行 一年內到期 轉換比例 低收盤價 轉換價值接近百元 低轉換溢價" at bounding box center [726, 540] width 1453 height 1080
